Goal: Information Seeking & Learning: Learn about a topic

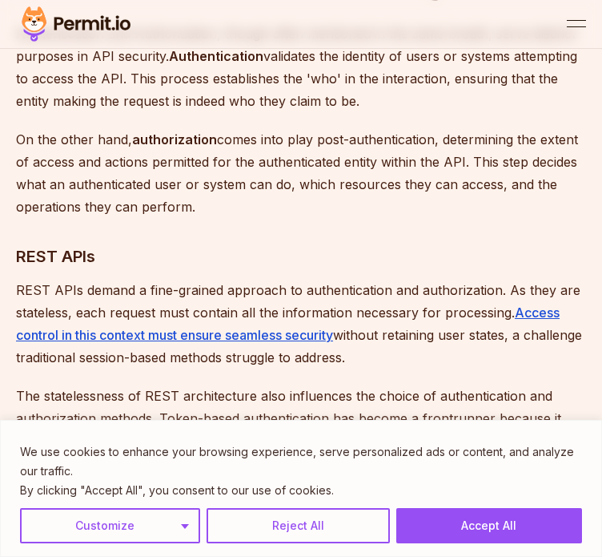
scroll to position [1202, 0]
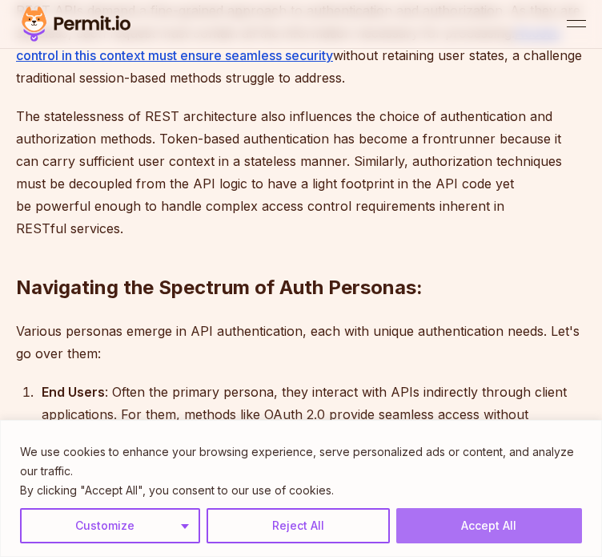
click at [479, 515] on button "Accept All" at bounding box center [490, 525] width 186 height 35
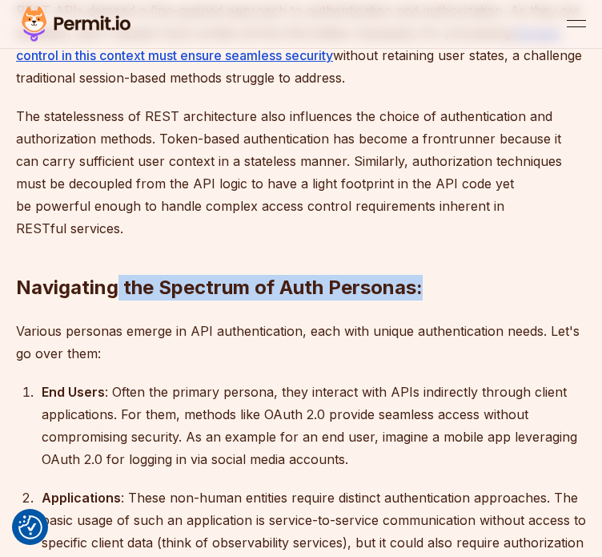
drag, startPoint x: 122, startPoint y: 255, endPoint x: 450, endPoint y: 262, distance: 328.5
click at [449, 262] on h2 "Navigating the Spectrum of Auth Personas:" at bounding box center [301, 256] width 570 height 90
click at [450, 262] on h2 "Navigating the Spectrum of Auth Personas:" at bounding box center [301, 256] width 570 height 90
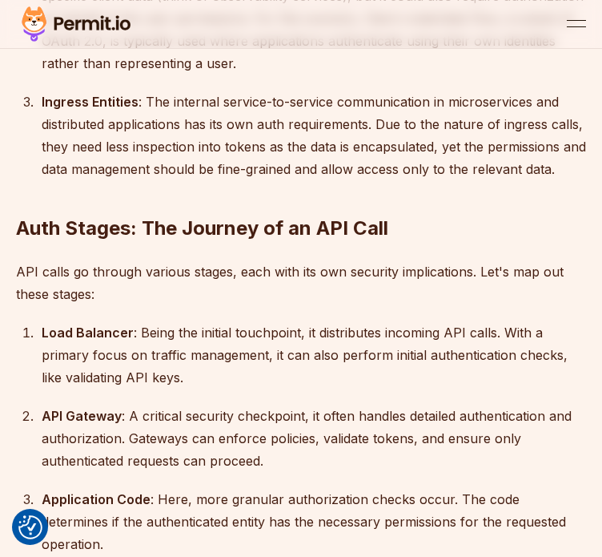
scroll to position [1762, 0]
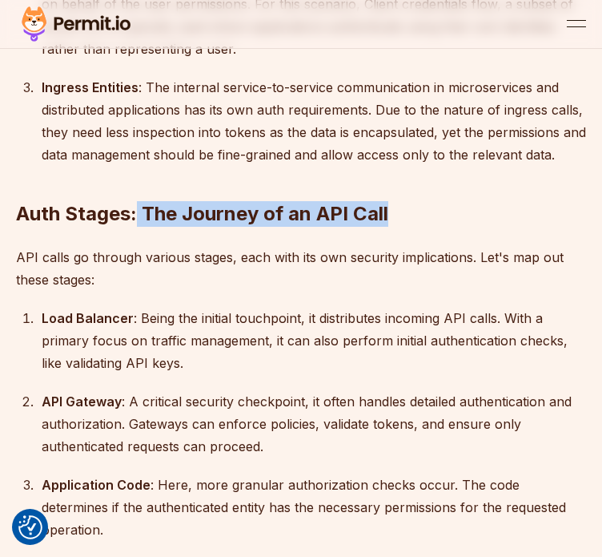
drag, startPoint x: 138, startPoint y: 181, endPoint x: 438, endPoint y: 186, distance: 300.4
click at [438, 186] on h2 "Auth Stages: The Journey of an API Call" at bounding box center [301, 182] width 570 height 90
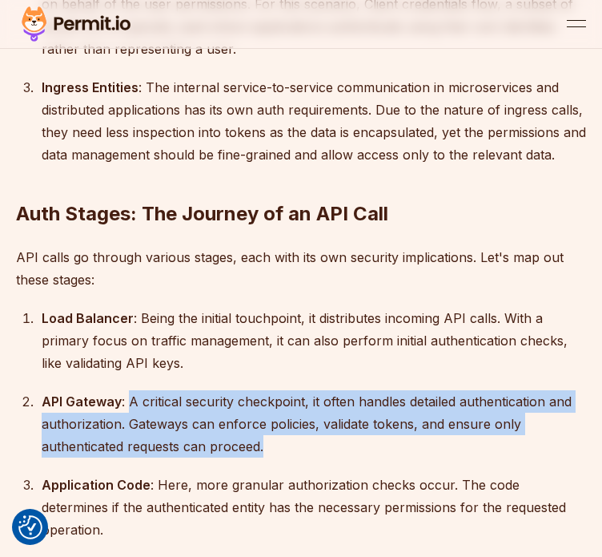
drag, startPoint x: 131, startPoint y: 377, endPoint x: 350, endPoint y: 420, distance: 222.8
click at [352, 419] on div "API Gateway : A critical security checkpoint, it often handles detailed authent…" at bounding box center [314, 423] width 545 height 67
click at [350, 420] on div "API Gateway : A critical security checkpoint, it often handles detailed authent…" at bounding box center [314, 423] width 545 height 67
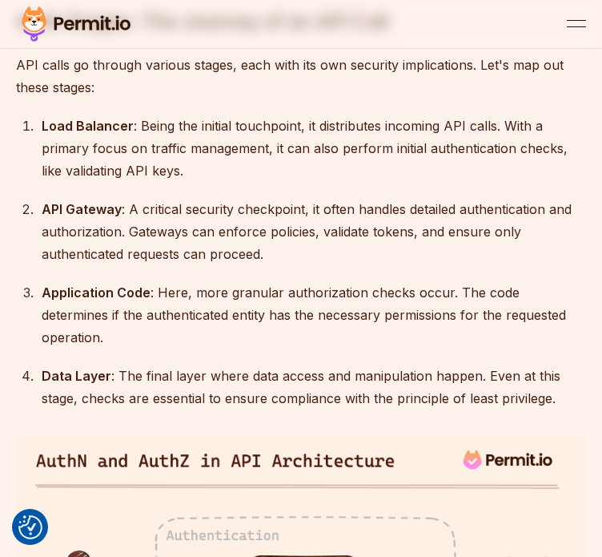
scroll to position [2003, 0]
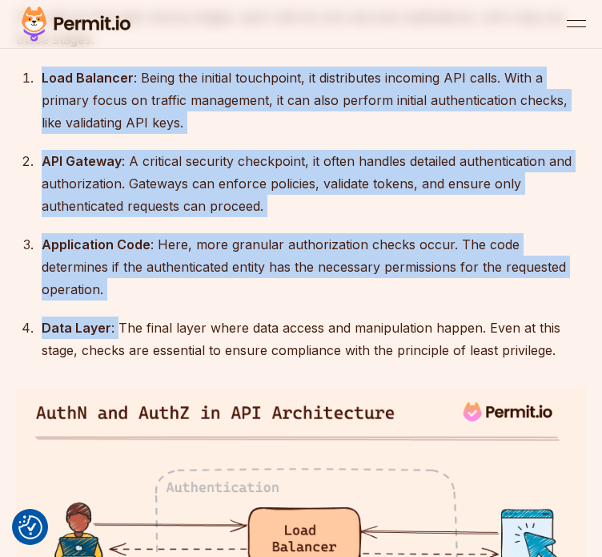
drag, startPoint x: 115, startPoint y: 280, endPoint x: 551, endPoint y: 316, distance: 437.2
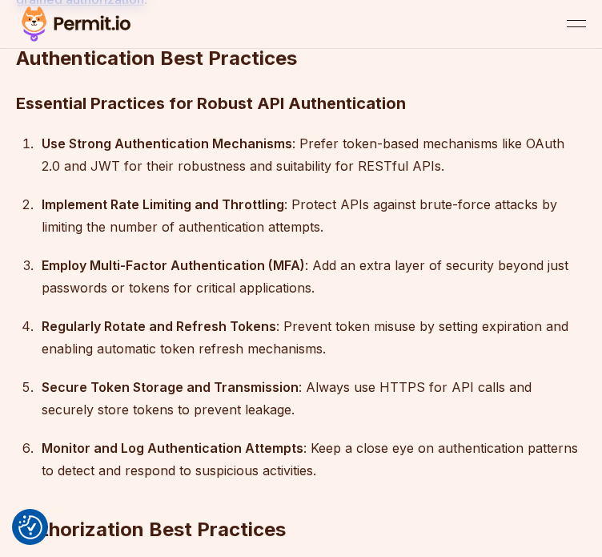
scroll to position [4486, 0]
